Goal: Task Accomplishment & Management: Use online tool/utility

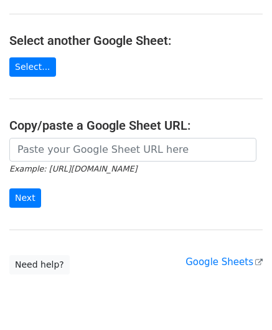
scroll to position [125, 0]
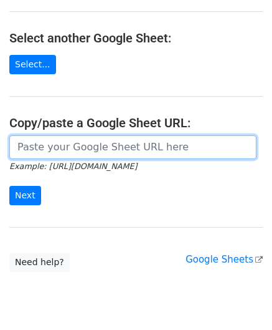
click at [70, 151] on input "url" at bounding box center [132, 147] width 247 height 24
paste input "https://docs.google.com/spreadsheets/d/1wMDaPvUl-RQ6IZVbMUzyoi-m8XPLoghWeF9oVOi…"
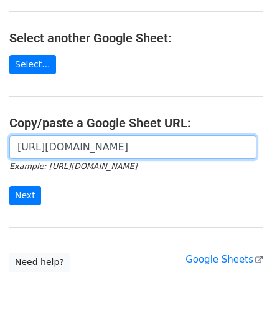
scroll to position [0, 278]
type input "https://docs.google.com/spreadsheets/d/1wMDaPvUl-RQ6IZVbMUzyoi-m8XPLoghWeF9oVOi…"
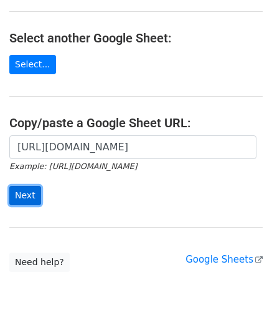
click at [22, 190] on input "Next" at bounding box center [25, 195] width 32 height 19
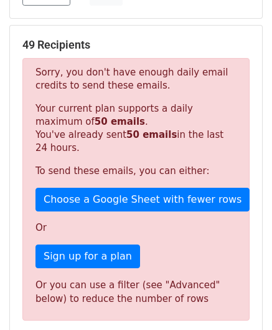
scroll to position [421, 0]
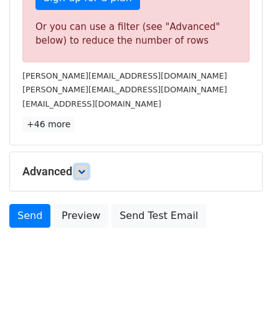
click at [80, 168] on icon at bounding box center [81, 171] width 7 height 7
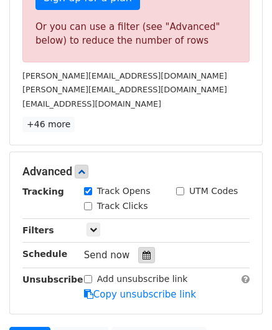
click at [145, 250] on div at bounding box center [146, 255] width 17 height 16
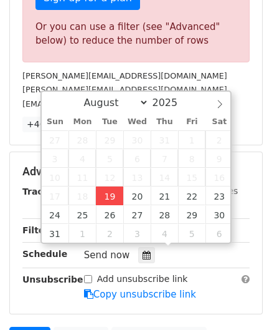
type input "[DATE] 12:00"
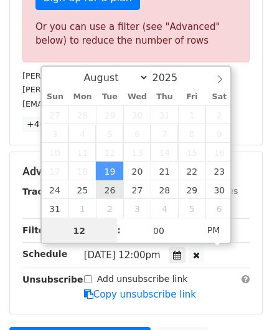
paste input "3"
type input "3"
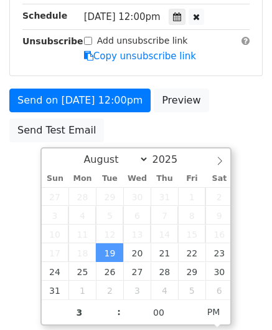
type input "[DATE] 15:00"
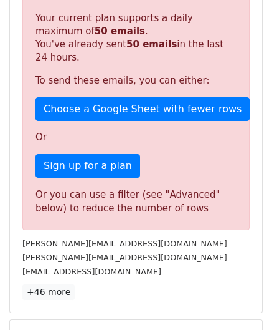
scroll to position [571, 0]
